Goal: Task Accomplishment & Management: Manage account settings

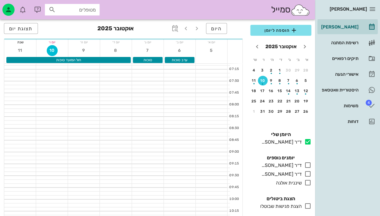
scroll to position [0, 0]
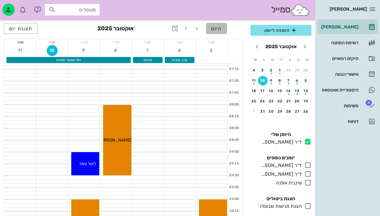
click at [220, 30] on span "היום" at bounding box center [216, 29] width 11 height 6
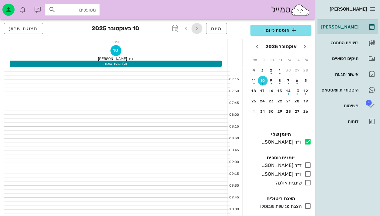
click at [195, 28] on icon "button" at bounding box center [196, 28] width 7 height 7
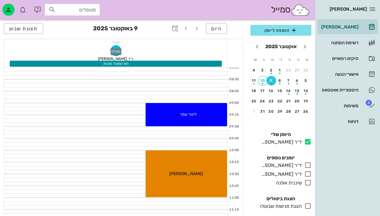
scroll to position [97, 0]
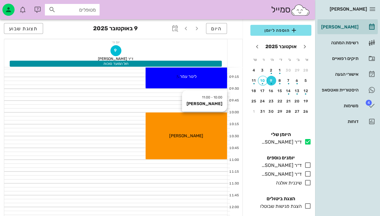
click at [189, 139] on div "10:00 - 11:00 [PERSON_NAME] [PERSON_NAME]" at bounding box center [186, 136] width 81 height 47
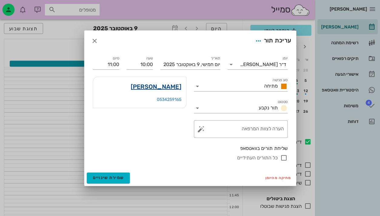
click at [170, 86] on link "[PERSON_NAME]" at bounding box center [155, 87] width 51 height 10
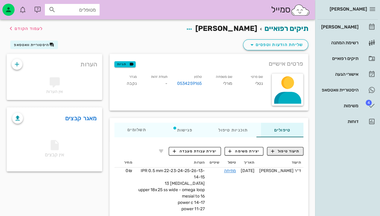
click at [277, 154] on span "תיעוד טיפול" at bounding box center [285, 151] width 28 height 5
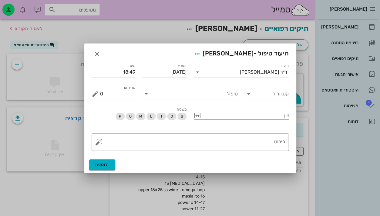
click at [228, 92] on input "טיפול" at bounding box center [194, 94] width 86 height 10
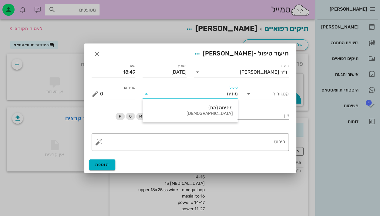
type input "מתיחה"
click at [229, 109] on div "מתיחה (מת)" at bounding box center [189, 108] width 85 height 6
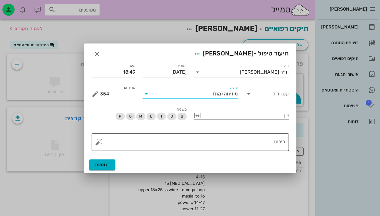
click at [248, 144] on textarea "פירוט" at bounding box center [192, 144] width 185 height 15
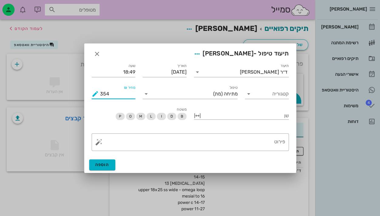
click at [106, 95] on input "354" at bounding box center [118, 94] width 36 height 10
type input "0"
click at [149, 145] on textarea "פירוט" at bounding box center [192, 144] width 185 height 15
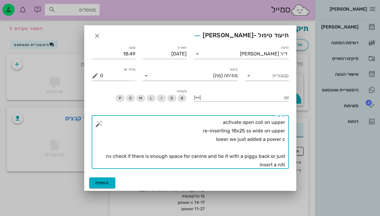
click at [206, 142] on textarea "activate open coil on upper re-inserting 18x25 ss wide on upper lower we just a…" at bounding box center [192, 143] width 185 height 51
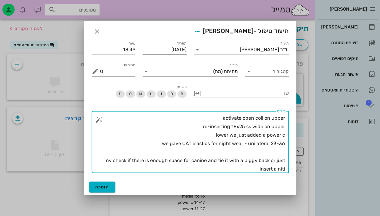
type textarea "activate open coil on upper re-inserting 18x25 ss wide on upper lower we just a…"
click at [170, 50] on input "[DATE]" at bounding box center [165, 50] width 44 height 10
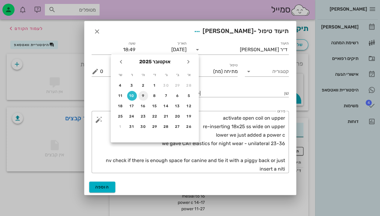
click at [143, 95] on div "9" at bounding box center [143, 96] width 10 height 4
type input "[DATE]"
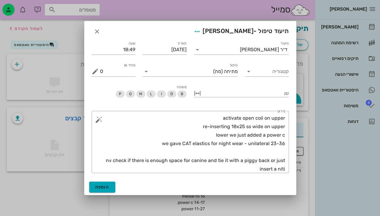
click at [109, 182] on button "הוספה" at bounding box center [102, 187] width 26 height 11
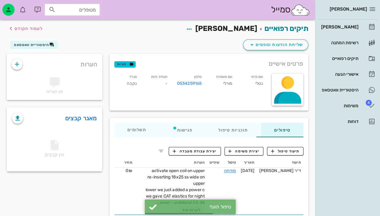
click at [276, 33] on h2 "תיקים רפואיים [PERSON_NAME] לעמוד הקודם" at bounding box center [237, 29] width 143 height 12
click at [275, 30] on link "תיקים רפואיים" at bounding box center [286, 28] width 44 height 8
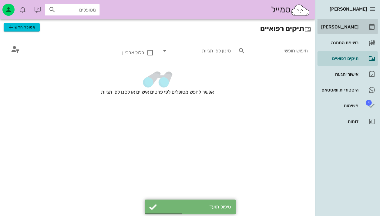
click at [351, 25] on div "[PERSON_NAME]" at bounding box center [339, 27] width 39 height 5
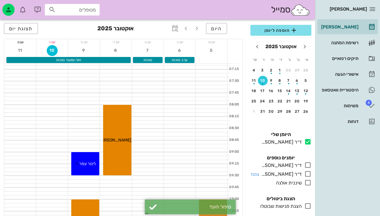
click at [306, 172] on icon at bounding box center [307, 174] width 7 height 7
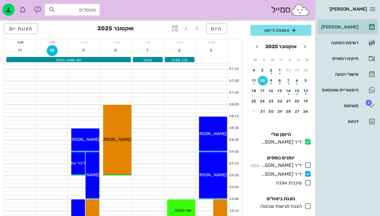
click at [307, 168] on icon at bounding box center [307, 165] width 7 height 7
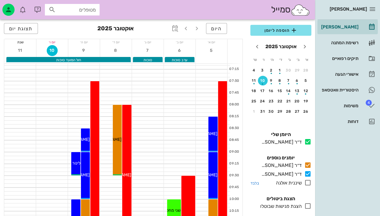
click at [309, 185] on icon at bounding box center [307, 182] width 7 height 7
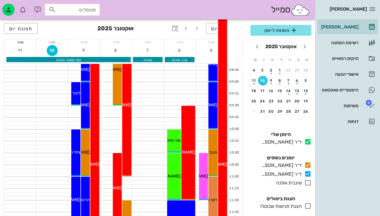
scroll to position [71, 0]
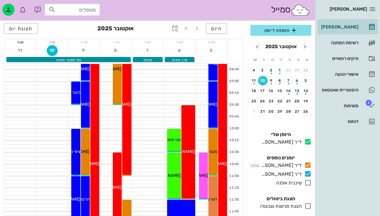
click at [307, 165] on icon at bounding box center [307, 165] width 7 height 7
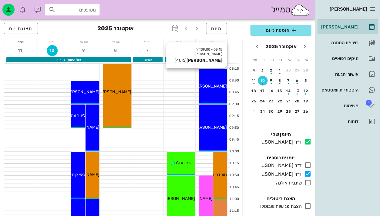
scroll to position [48, 0]
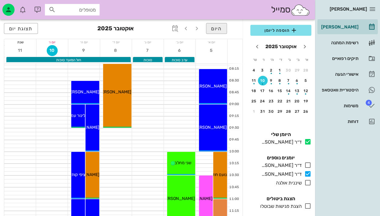
click at [223, 27] on button "היום" at bounding box center [216, 28] width 21 height 11
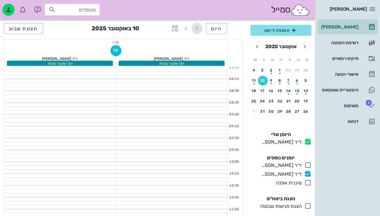
click at [202, 26] on span "button" at bounding box center [196, 28] width 11 height 7
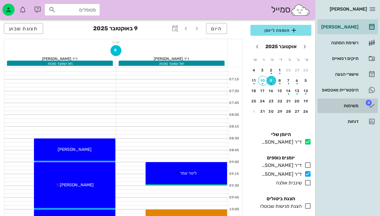
click at [361, 107] on link "4 משימות" at bounding box center [347, 106] width 60 height 15
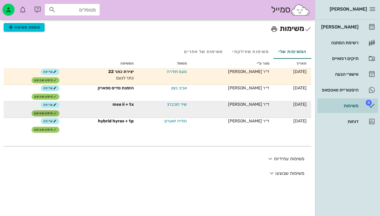
click at [51, 114] on span "סימון שבוצע" at bounding box center [45, 114] width 22 height 4
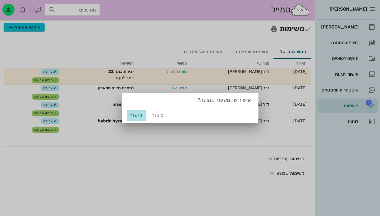
click at [135, 115] on span "אישור" at bounding box center [136, 115] width 15 height 5
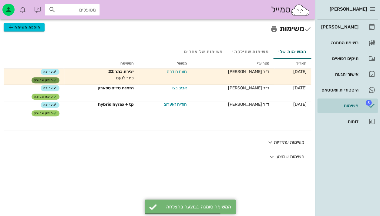
click at [49, 80] on span "סימון שבוצע" at bounding box center [45, 81] width 22 height 4
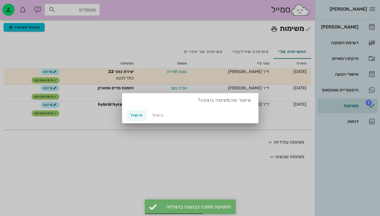
click at [134, 116] on span "אישור" at bounding box center [136, 115] width 15 height 5
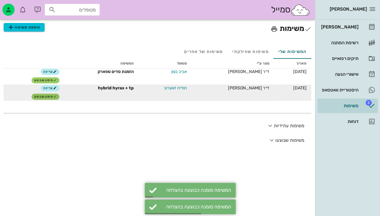
click at [45, 97] on span "סימון שבוצע" at bounding box center [45, 97] width 22 height 4
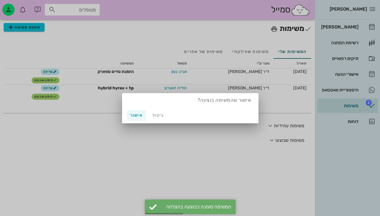
click at [135, 116] on span "אישור" at bounding box center [136, 115] width 15 height 5
